Goal: Book appointment/travel/reservation

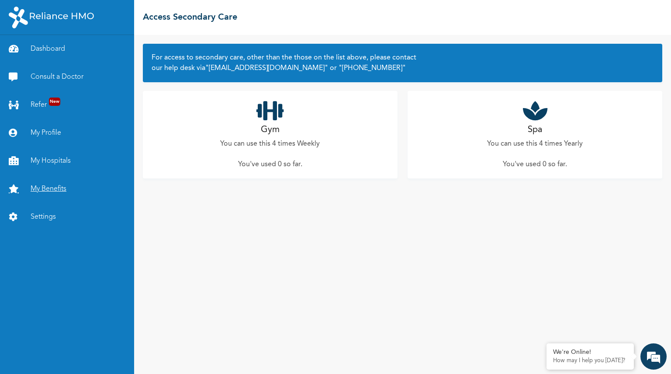
click at [52, 187] on link "My Benefits" at bounding box center [67, 189] width 134 height 28
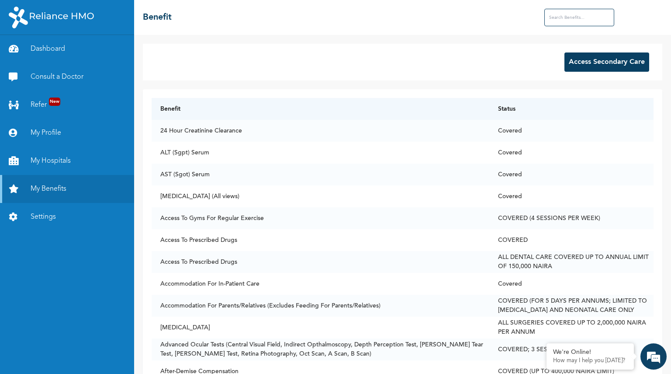
click at [569, 62] on button "Access Secondary Care" at bounding box center [607, 61] width 85 height 19
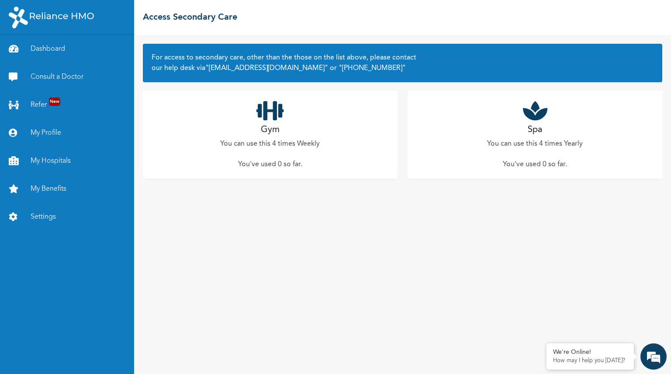
click at [530, 126] on h2 "Spa" at bounding box center [535, 129] width 14 height 13
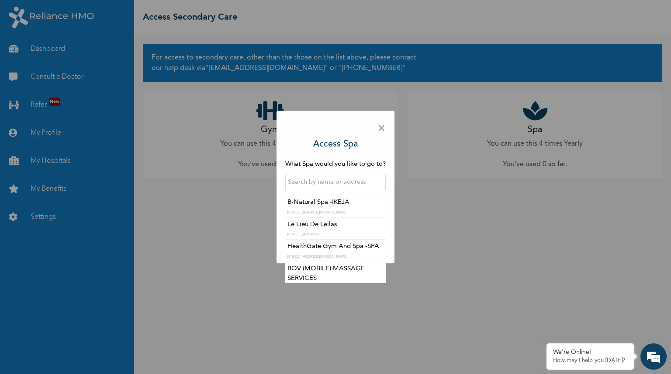
click at [323, 187] on input "text" at bounding box center [335, 181] width 100 height 17
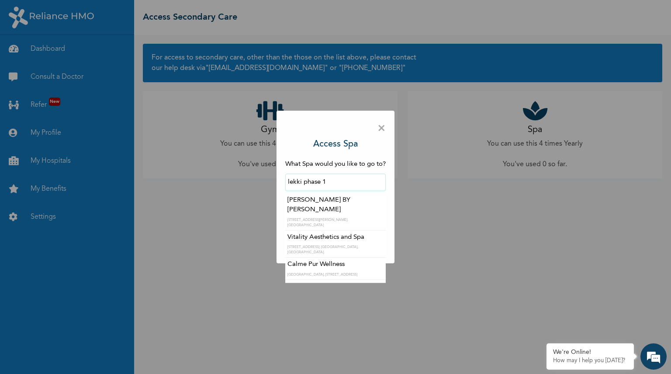
scroll to position [44, 0]
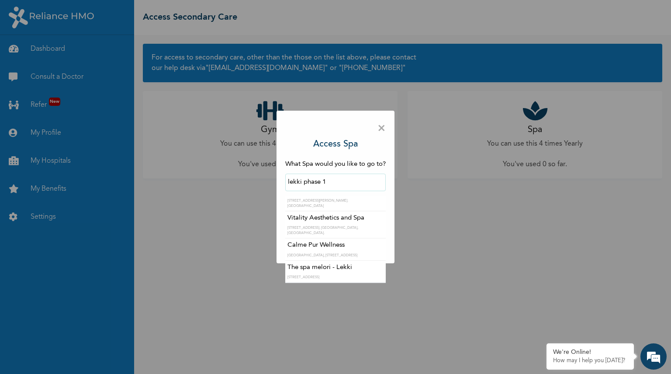
drag, startPoint x: 336, startPoint y: 184, endPoint x: 268, endPoint y: 185, distance: 67.3
click at [268, 185] on div "× Access Spa What Spa would you like to go to? lekki phase 1 Ace Beauty Bar plo…" at bounding box center [335, 187] width 671 height 374
type input "Vintage By [PERSON_NAME]"
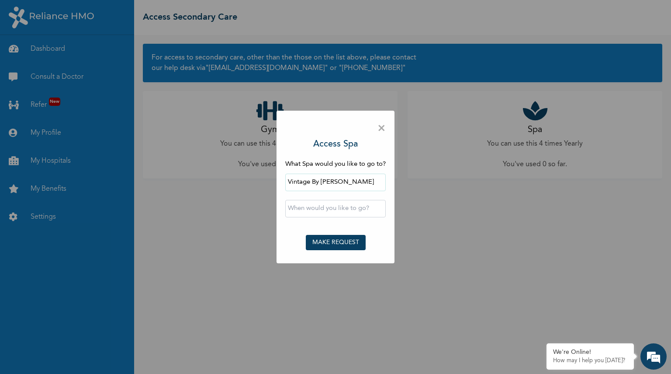
click at [308, 212] on input "text" at bounding box center [335, 208] width 100 height 17
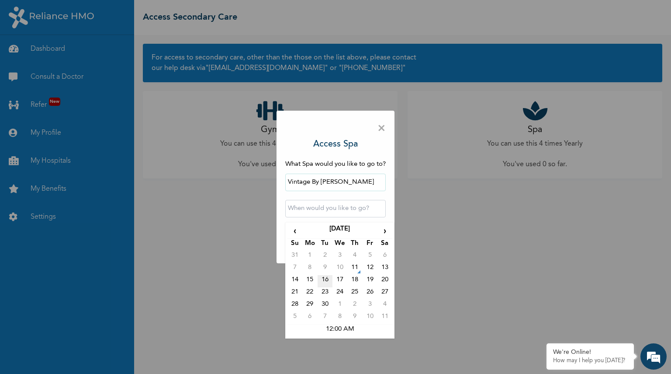
click at [324, 281] on td "16" at bounding box center [325, 281] width 15 height 12
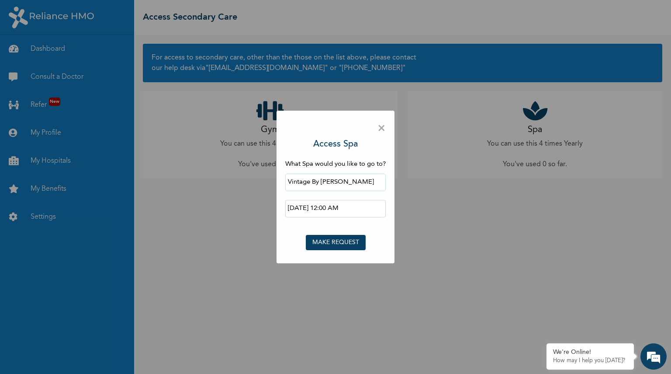
click at [343, 208] on input "2025-09-16 12:00 AM" at bounding box center [335, 208] width 100 height 17
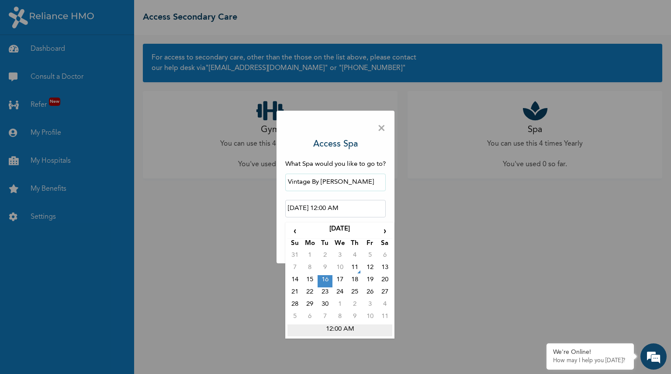
click at [339, 328] on td "12:00 AM" at bounding box center [339, 330] width 105 height 12
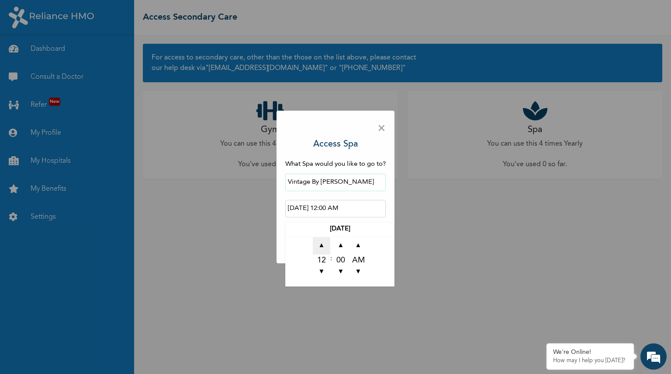
click at [321, 247] on span "▲" at bounding box center [321, 245] width 17 height 17
click at [356, 267] on span "▼" at bounding box center [358, 271] width 17 height 17
click at [323, 244] on span "▲" at bounding box center [321, 245] width 17 height 17
click at [324, 273] on span "▼" at bounding box center [321, 271] width 17 height 17
click at [323, 270] on span "▼" at bounding box center [321, 271] width 17 height 17
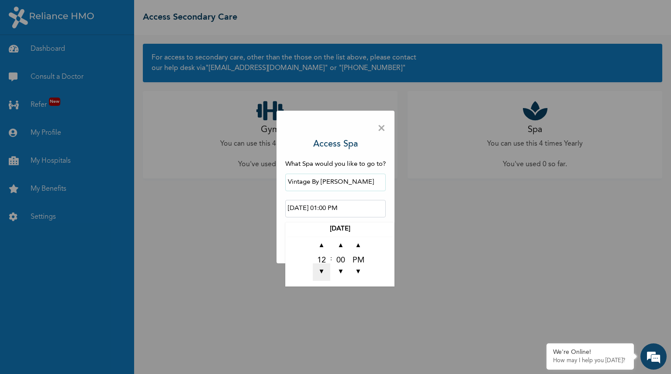
type input "2025-09-16 12:00 PM"
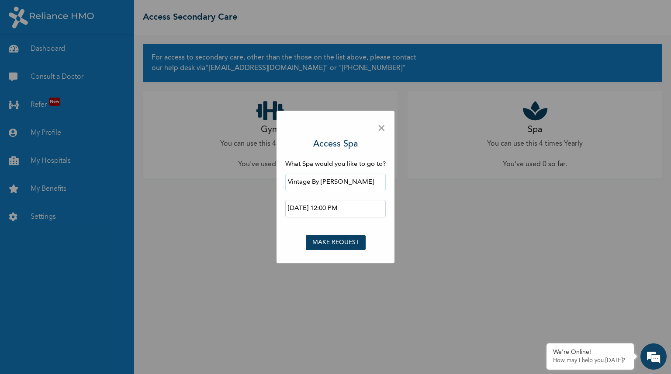
click at [415, 255] on div "× Access Spa What Spa would you like to go to? Vintage By Naomie Spa 2025-09-16…" at bounding box center [335, 187] width 671 height 374
click at [341, 242] on button "MAKE REQUEST" at bounding box center [336, 242] width 60 height 15
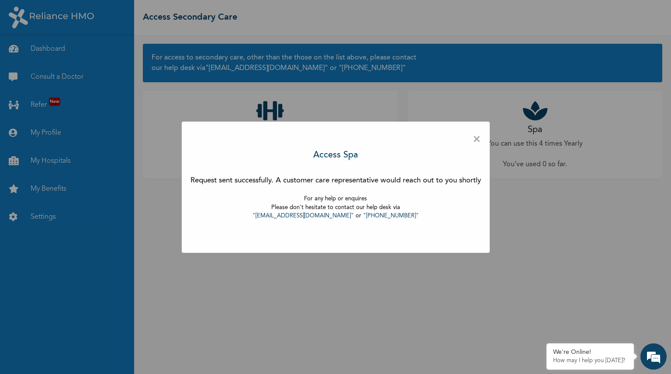
click at [479, 139] on span "×" at bounding box center [477, 139] width 8 height 18
